Goal: Task Accomplishment & Management: Manage account settings

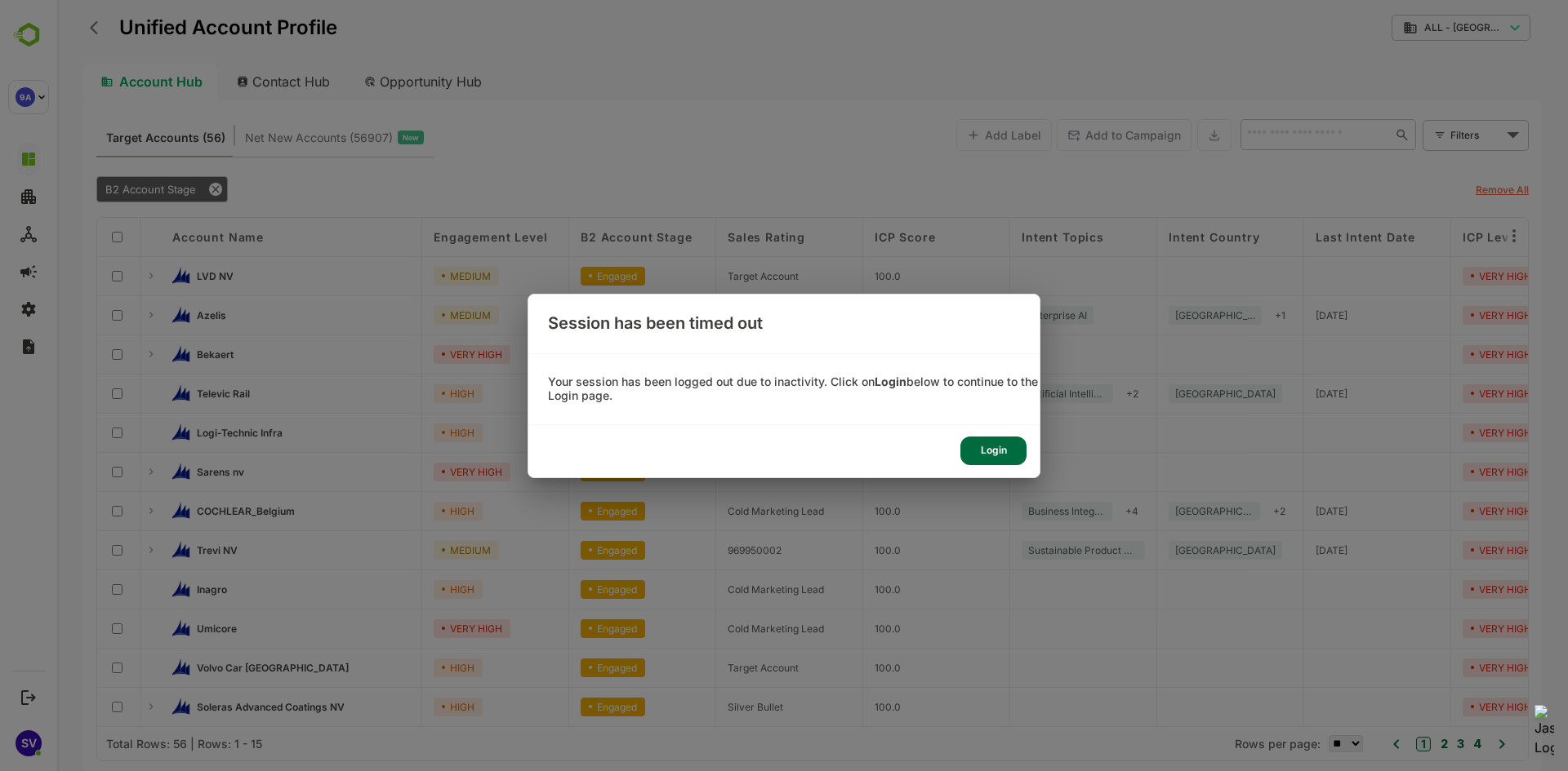
scroll to position [81, 0]
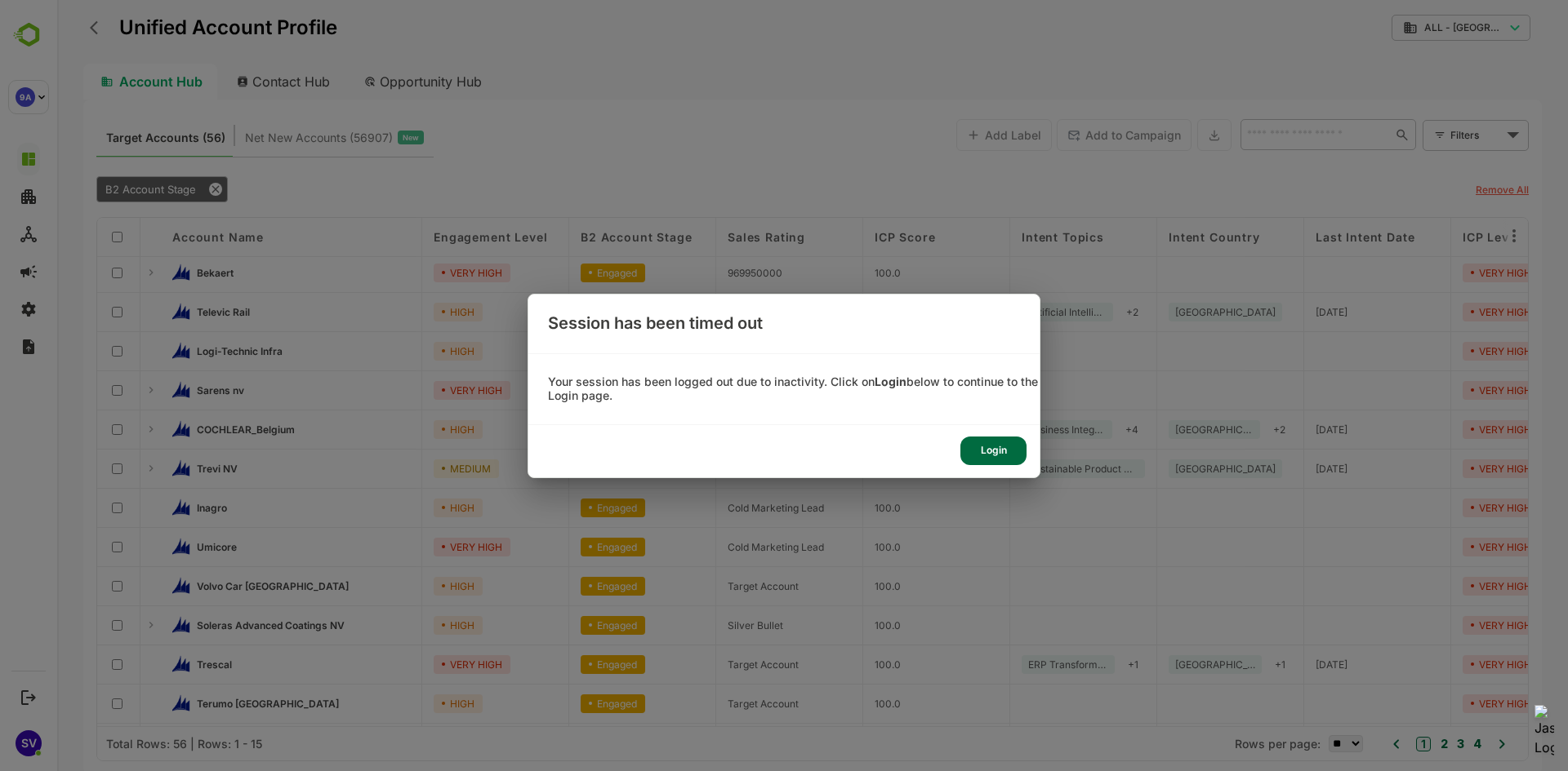
click at [1012, 464] on div "Login" at bounding box center [993, 450] width 66 height 28
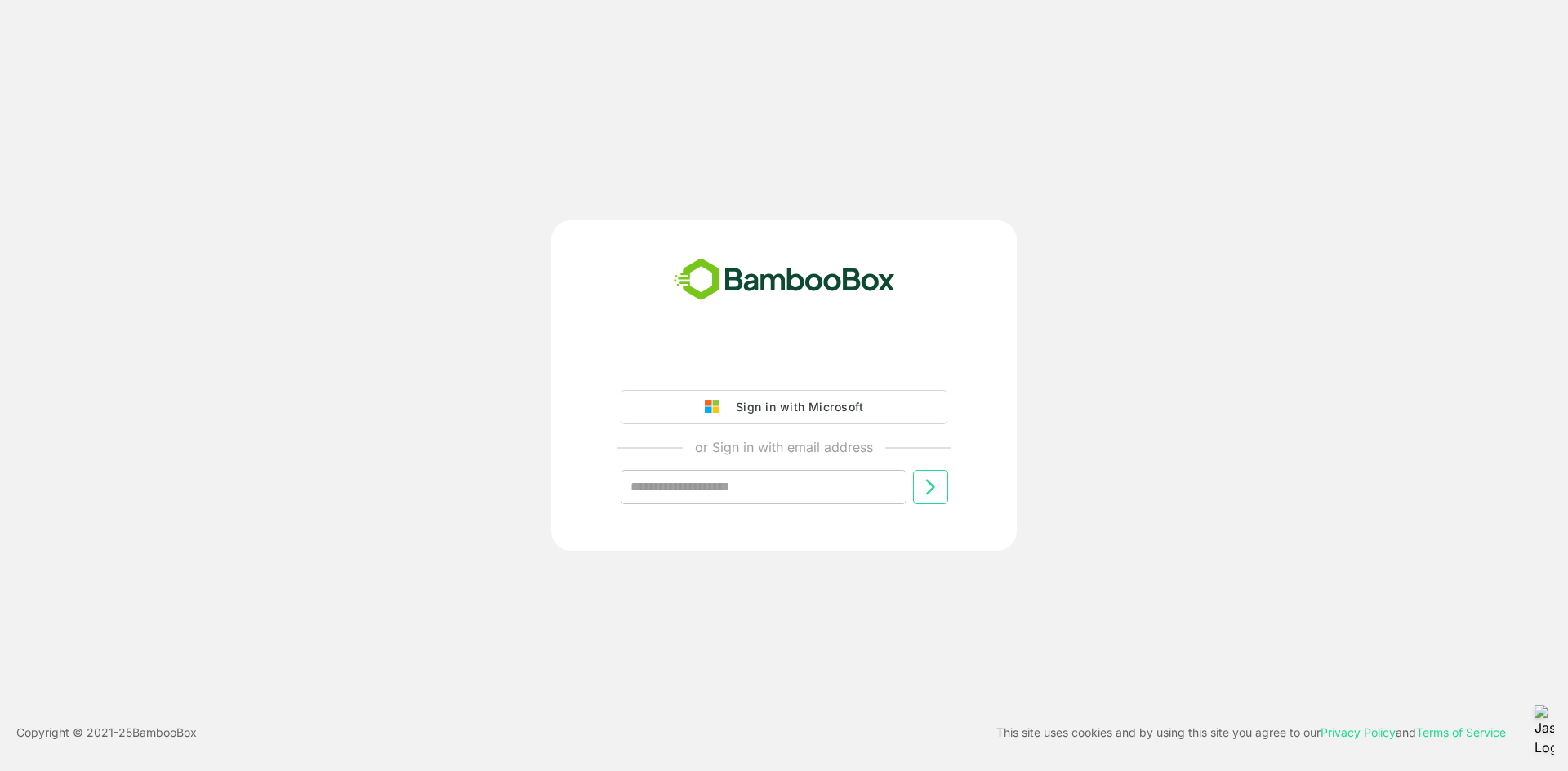
click at [771, 410] on div "Sign in with Microsoft" at bounding box center [795, 407] width 135 height 21
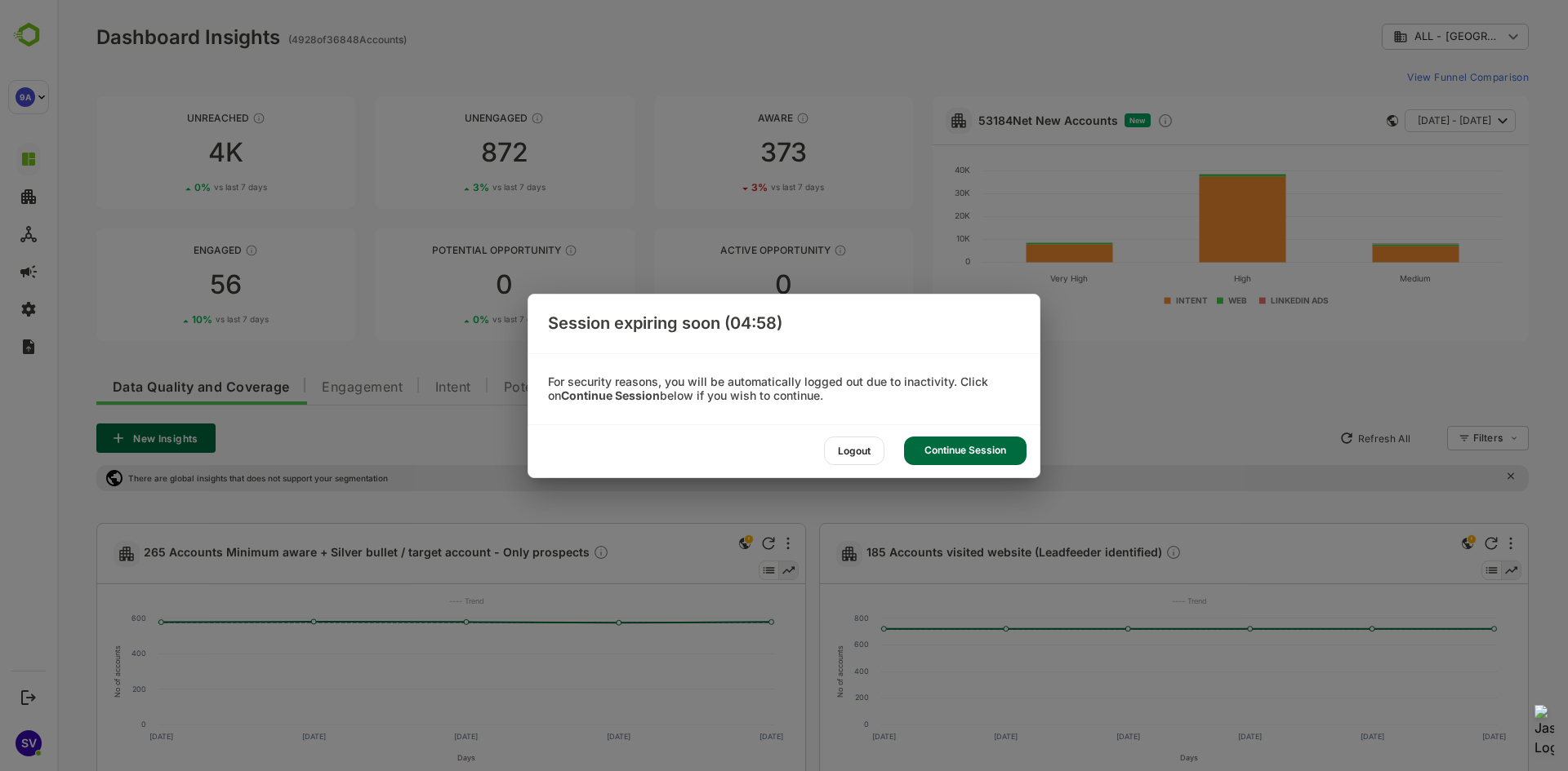
click at [863, 458] on div "Logout" at bounding box center [854, 450] width 60 height 28
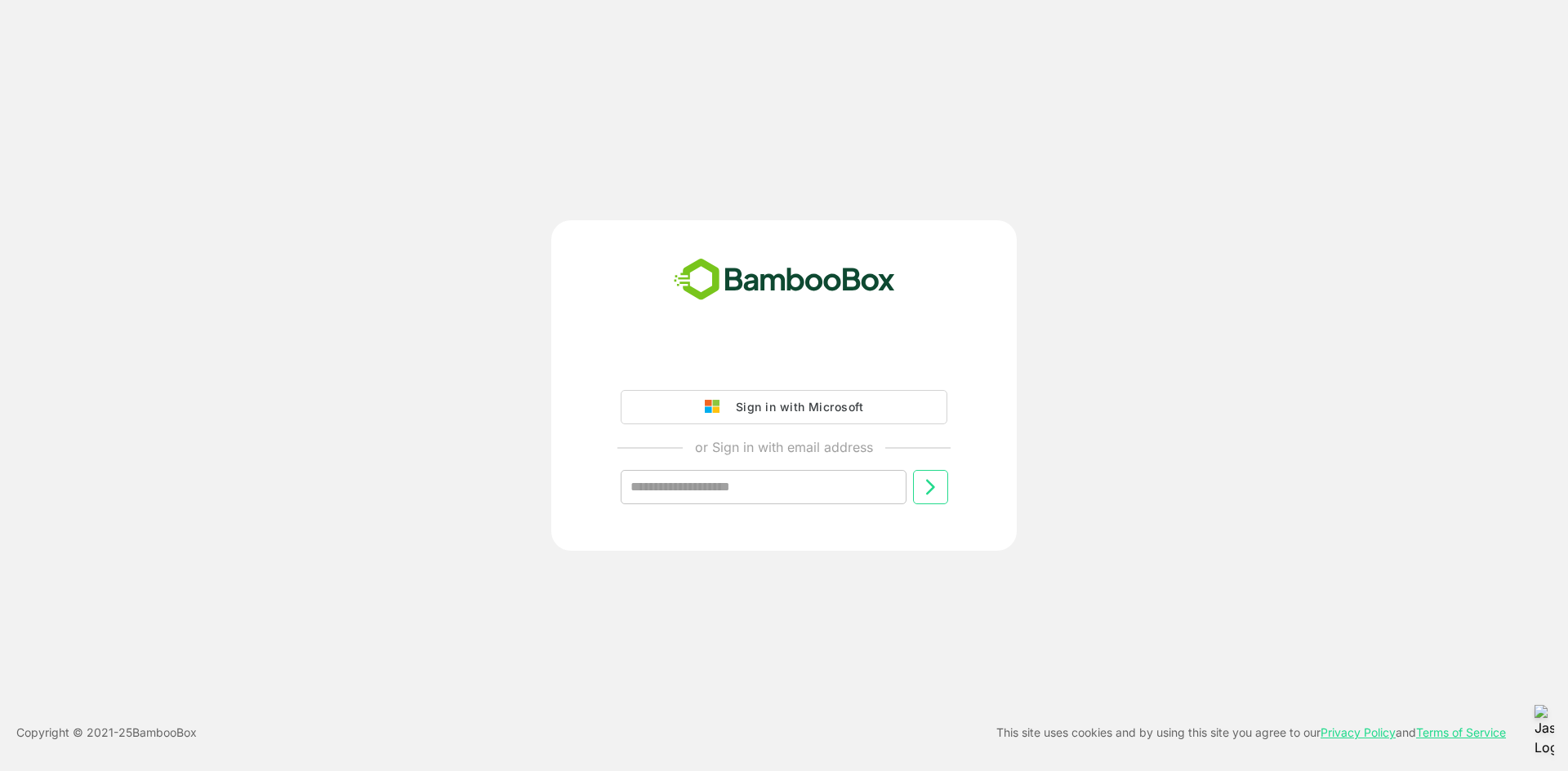
click at [833, 403] on div "Sign in with Microsoft" at bounding box center [795, 407] width 135 height 21
